Goal: Task Accomplishment & Management: Use online tool/utility

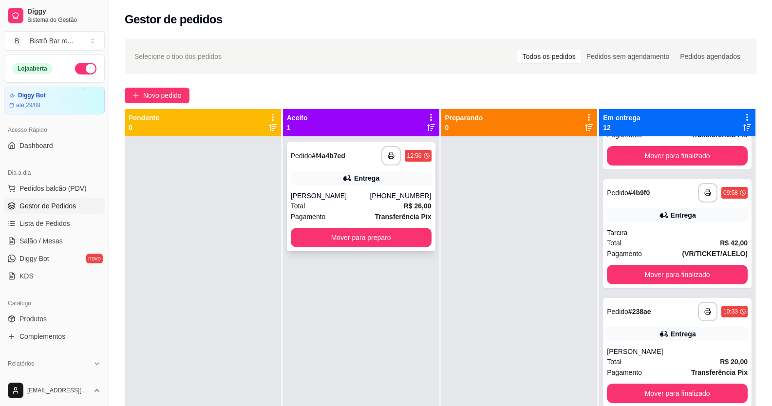
click at [414, 157] on div "12:56" at bounding box center [413, 156] width 15 height 8
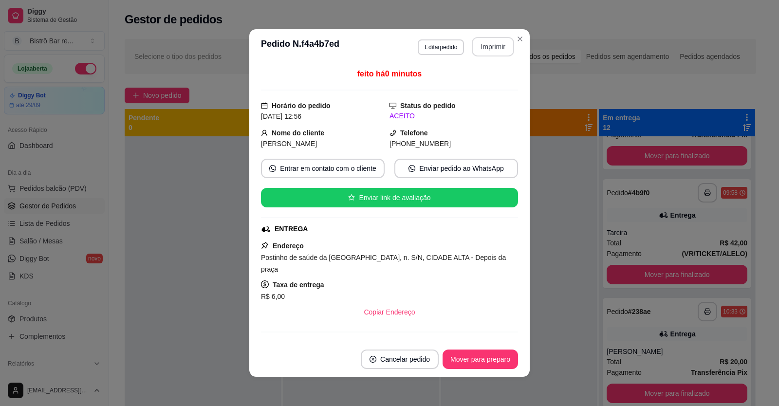
click at [498, 49] on button "Imprimir" at bounding box center [493, 46] width 42 height 19
click at [467, 361] on button "Mover para preparo" at bounding box center [479, 359] width 73 height 19
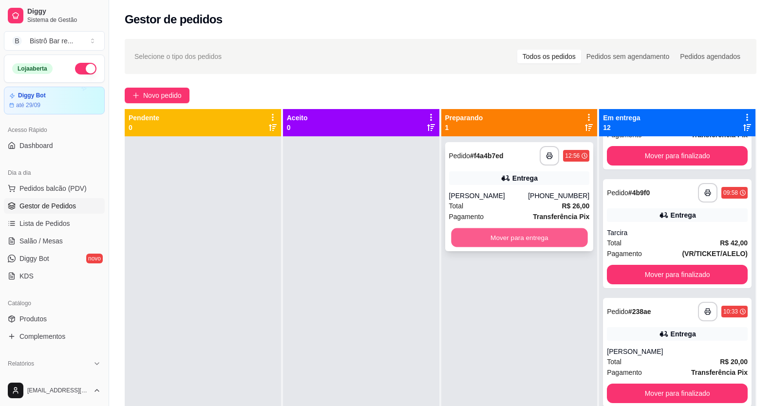
click at [546, 241] on button "Mover para entrega" at bounding box center [519, 237] width 136 height 19
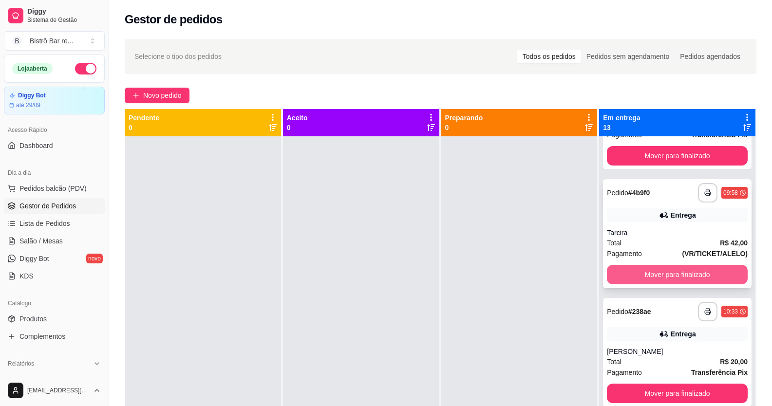
click at [657, 276] on button "Mover para finalizado" at bounding box center [677, 274] width 141 height 19
click at [657, 276] on button "Mover para finalizado" at bounding box center [677, 274] width 136 height 19
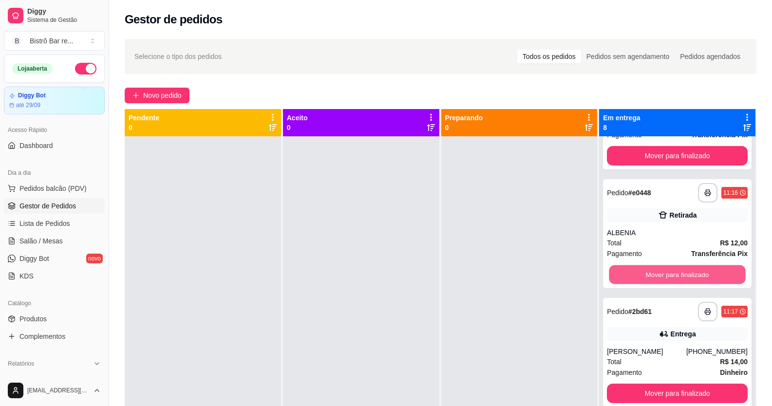
click at [657, 276] on button "Mover para finalizado" at bounding box center [677, 274] width 136 height 19
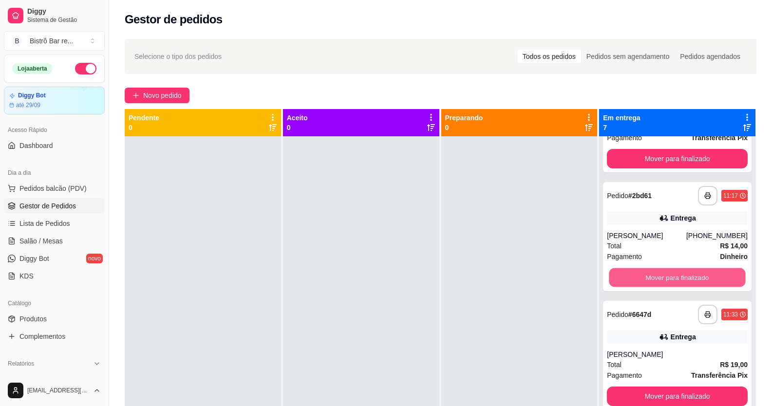
click at [657, 276] on button "Mover para finalizado" at bounding box center [677, 277] width 136 height 19
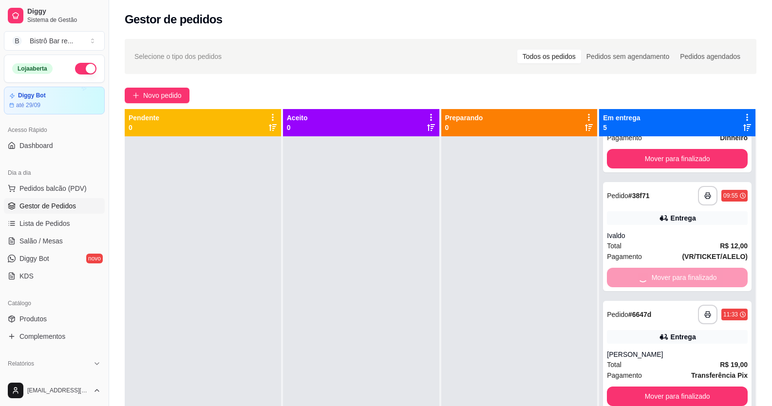
scroll to position [79, 0]
click at [657, 276] on button "Mover para finalizado" at bounding box center [677, 277] width 136 height 19
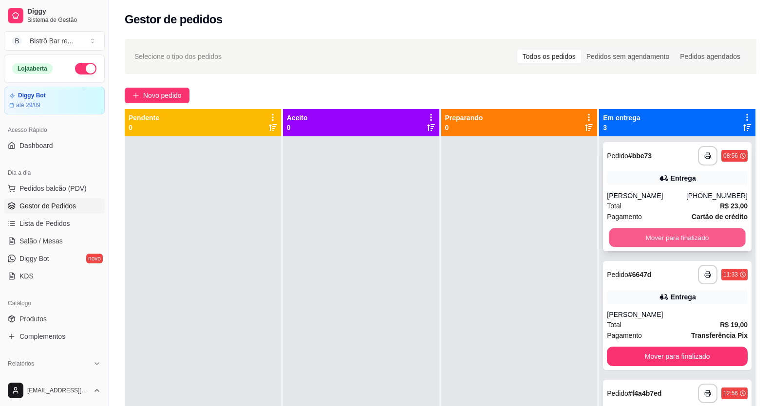
click at [667, 235] on button "Mover para finalizado" at bounding box center [677, 237] width 136 height 19
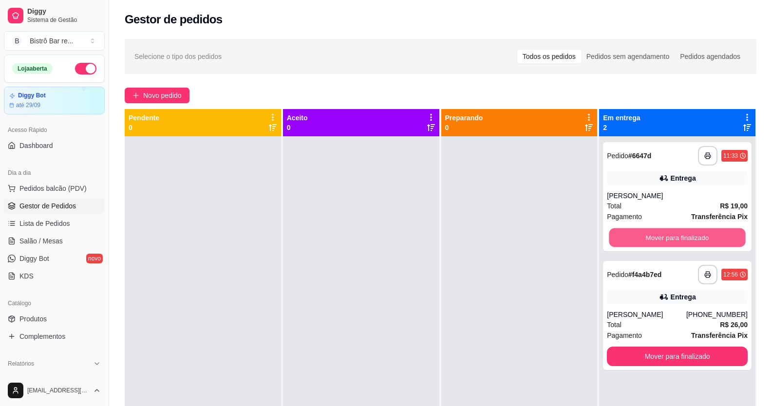
click at [667, 235] on button "Mover para finalizado" at bounding box center [677, 237] width 136 height 19
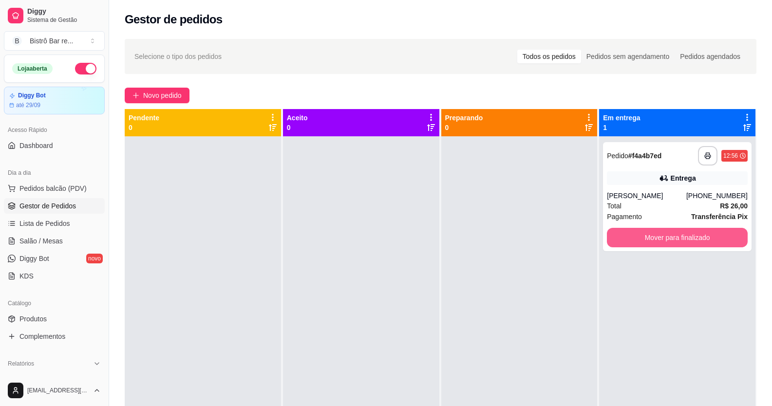
click at [667, 235] on button "Mover para finalizado" at bounding box center [677, 237] width 141 height 19
